Goal: Information Seeking & Learning: Understand process/instructions

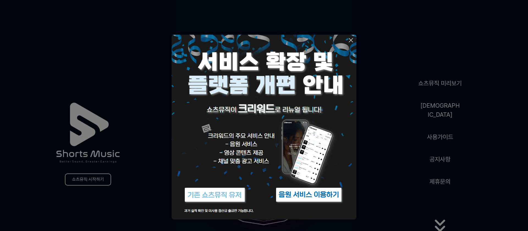
click at [350, 39] on icon at bounding box center [350, 40] width 7 height 7
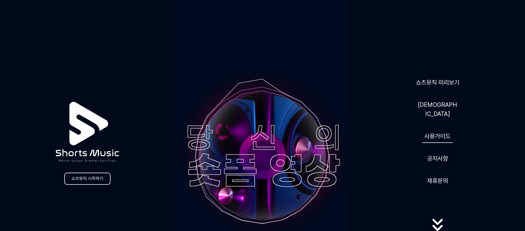
click at [440, 133] on link "사용가이드" at bounding box center [437, 135] width 30 height 13
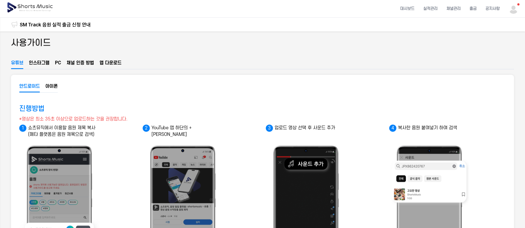
click at [67, 22] on link "SM Track 음원 실적 출금 신청 안내" at bounding box center [55, 24] width 71 height 7
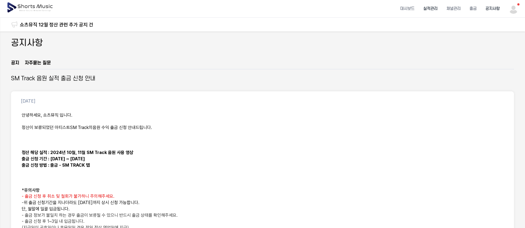
click at [430, 10] on li "실적관리" at bounding box center [430, 8] width 23 height 15
click at [35, 5] on img at bounding box center [31, 7] width 48 height 15
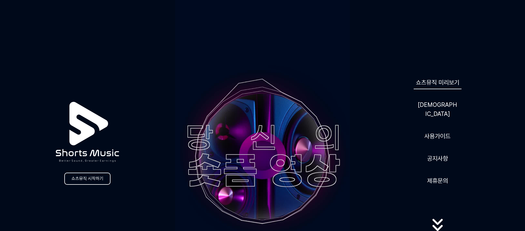
click at [450, 89] on link "쇼츠뮤직 미리보기" at bounding box center [438, 82] width 48 height 13
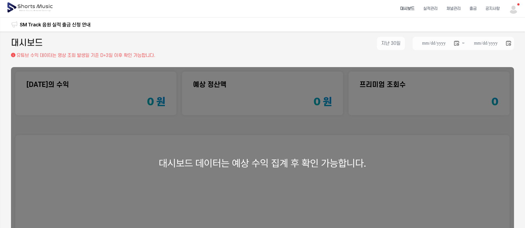
click at [62, 22] on link "SM Track 음원 실적 출금 신청 안내" at bounding box center [55, 24] width 71 height 7
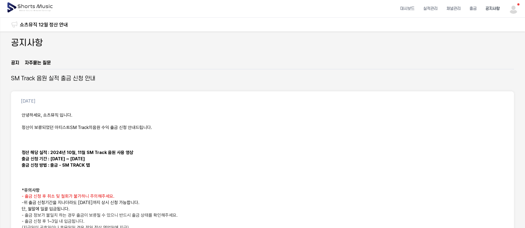
click at [48, 63] on link "자주묻는 질문" at bounding box center [38, 64] width 26 height 9
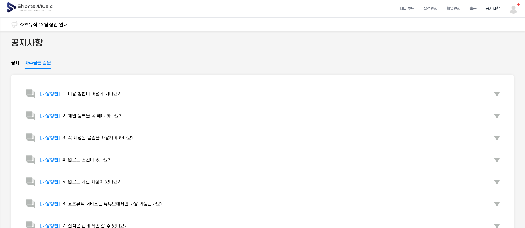
click at [127, 138] on span "3. 꼭 지정된 음원을 사용해야 하나요?" at bounding box center [97, 137] width 71 height 5
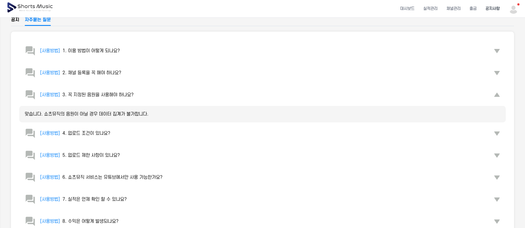
scroll to position [52, 0]
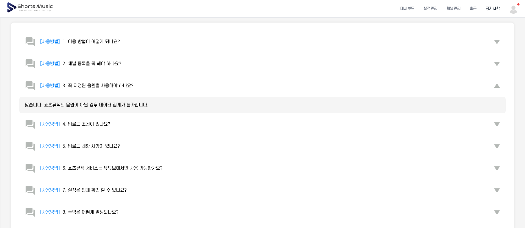
click at [134, 166] on span "6. 쇼츠뮤직 서비스는 유튜브에서만 사용 가능한가요?" at bounding box center [112, 168] width 100 height 5
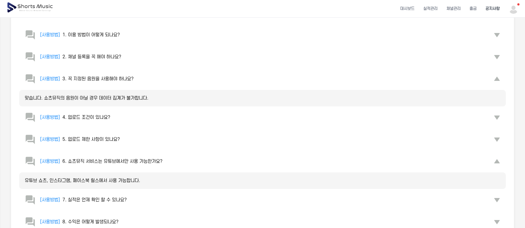
scroll to position [95, 0]
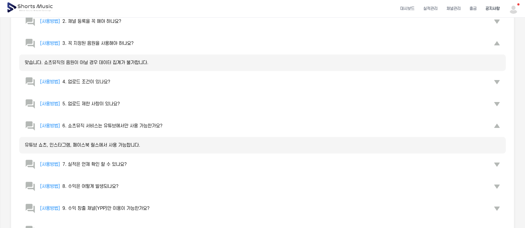
click at [114, 163] on span "7. 실적은 언제 확인 할 수 있나요?" at bounding box center [94, 164] width 64 height 5
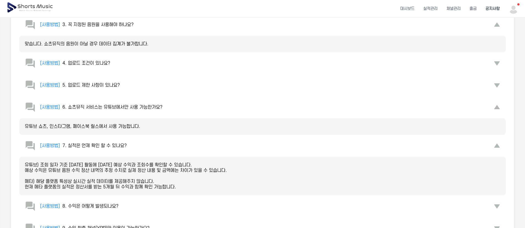
scroll to position [122, 0]
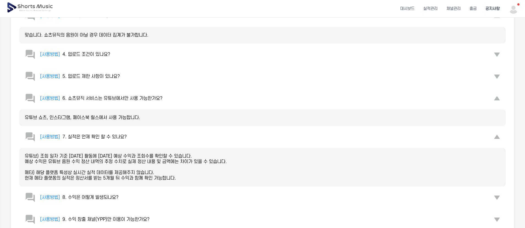
click at [110, 196] on span "8. 수익은 어떻게 발생되나요?" at bounding box center [90, 197] width 56 height 5
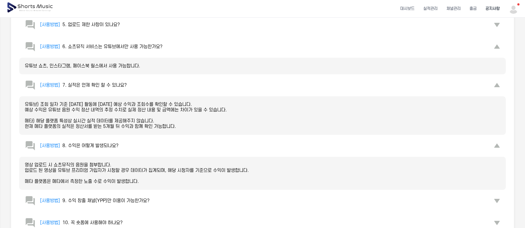
scroll to position [174, 0]
drag, startPoint x: 143, startPoint y: 202, endPoint x: 148, endPoint y: 201, distance: 5.7
click at [143, 202] on h3 "[사용방법] 9. 수익 창출 채널(YPP)만 이용이 가능한가요?" at bounding box center [93, 200] width 114 height 7
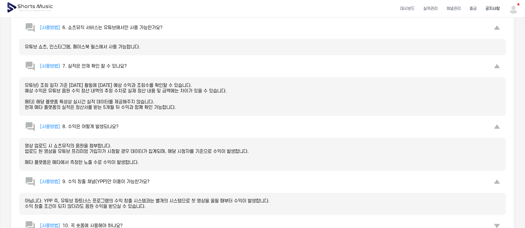
scroll to position [278, 0]
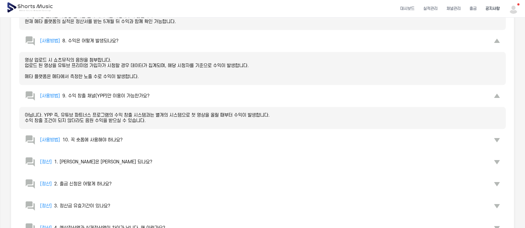
click at [113, 138] on span "10. 꼭 숏폼에 사용해야 하나요?" at bounding box center [92, 139] width 60 height 5
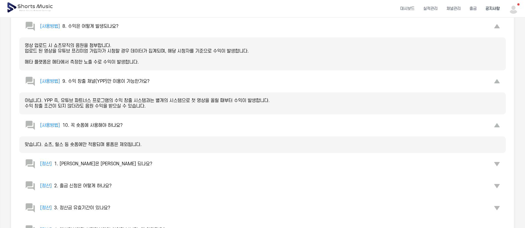
scroll to position [339, 0]
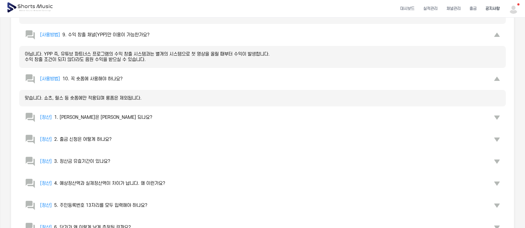
drag, startPoint x: 89, startPoint y: 116, endPoint x: 92, endPoint y: 115, distance: 2.9
click at [90, 116] on span "1. [PERSON_NAME]은 [PERSON_NAME] 되나요?" at bounding box center [103, 117] width 98 height 5
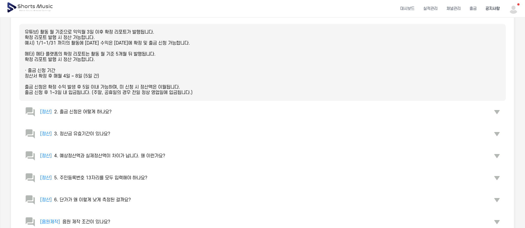
scroll to position [450, 0]
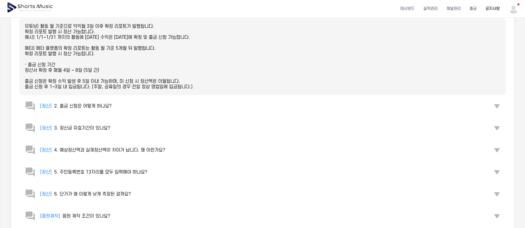
click at [145, 151] on span "4. 예상정산액과 실제정산액이 차이가 납니다. 왜 이런가요?" at bounding box center [109, 150] width 111 height 5
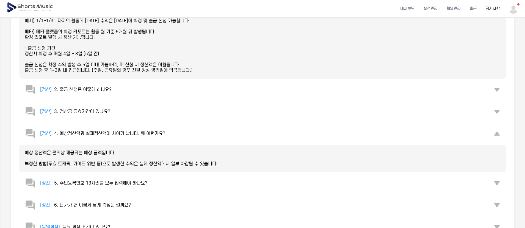
scroll to position [499, 0]
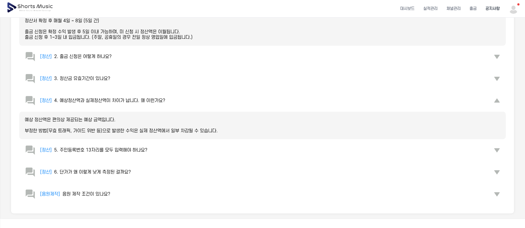
click at [112, 171] on span "6. 단가가 왜 이렇게 낮게 측정된 걸까요?" at bounding box center [92, 172] width 77 height 5
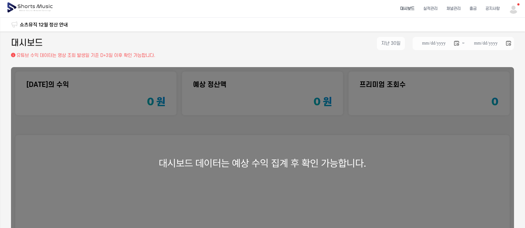
click at [34, 5] on img at bounding box center [31, 7] width 48 height 15
